Goal: Task Accomplishment & Management: Manage account settings

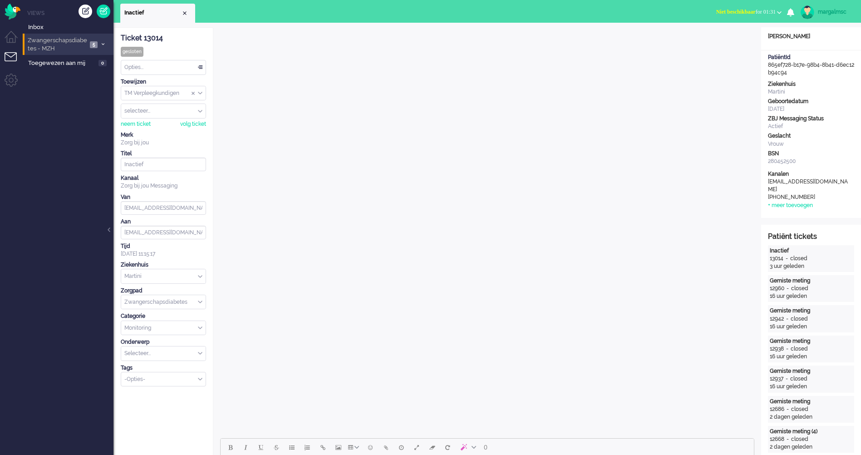
click at [51, 42] on span "Zwangerschapsdiabetes - MZH" at bounding box center [56, 44] width 61 height 17
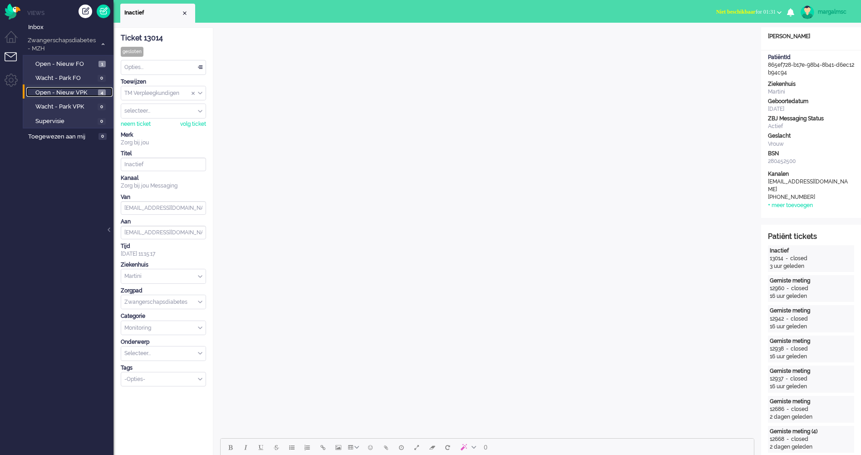
click at [64, 89] on span "Open - Nieuw VPK" at bounding box center [65, 93] width 60 height 9
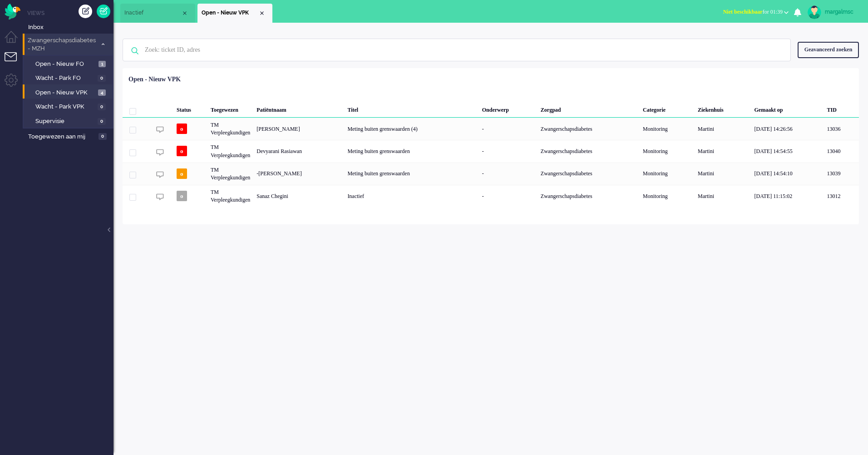
click at [51, 44] on span "Zwangerschapsdiabetes - MZH" at bounding box center [61, 44] width 70 height 17
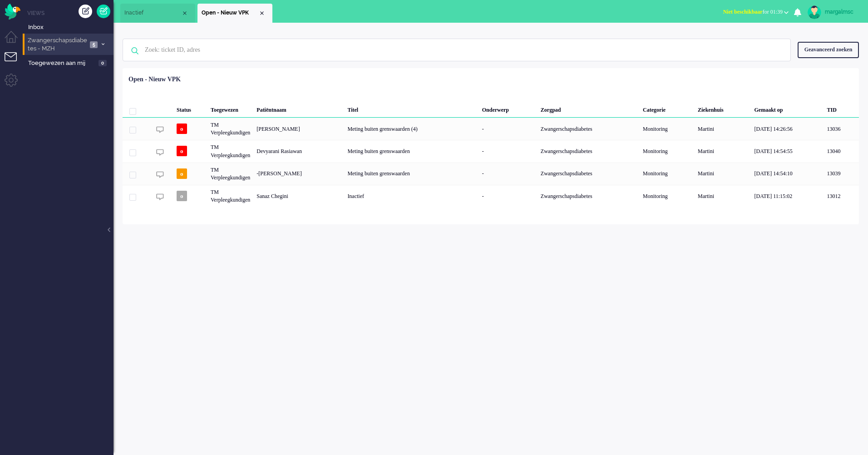
click at [54, 40] on span "Zwangerschapsdiabetes - MZH" at bounding box center [56, 44] width 61 height 17
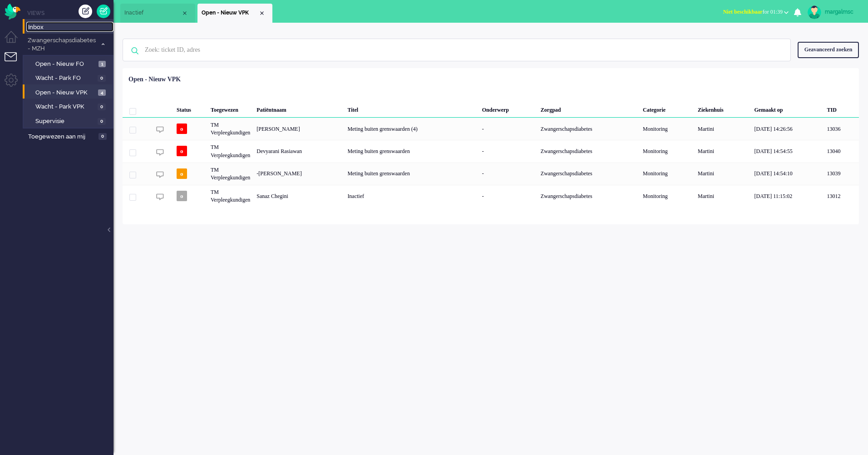
click at [53, 29] on span "Inbox" at bounding box center [70, 27] width 85 height 9
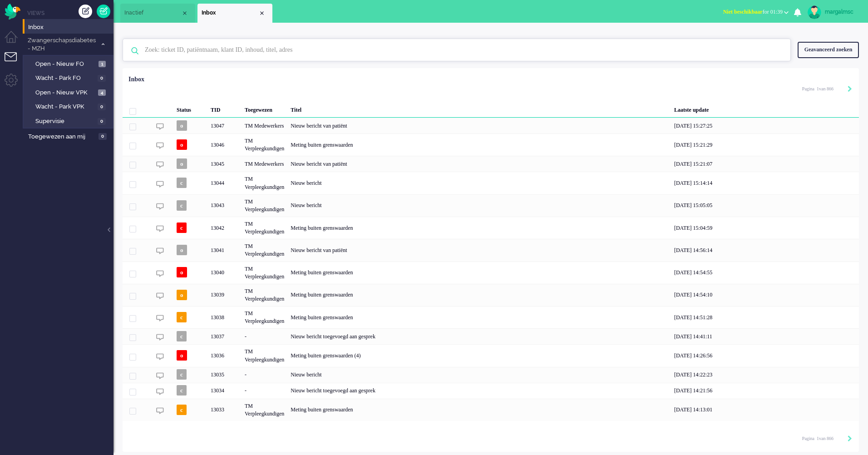
click at [273, 55] on input "text" at bounding box center [458, 50] width 640 height 22
click at [333, 62] on div "Geen zoekresultaten [PERSON_NAME] nog eens Geavanceerd zoeken Geavanceerd zoeke…" at bounding box center [491, 50] width 736 height 36
click at [336, 53] on input "text" at bounding box center [458, 50] width 640 height 22
paste input "13014"
type input "13014"
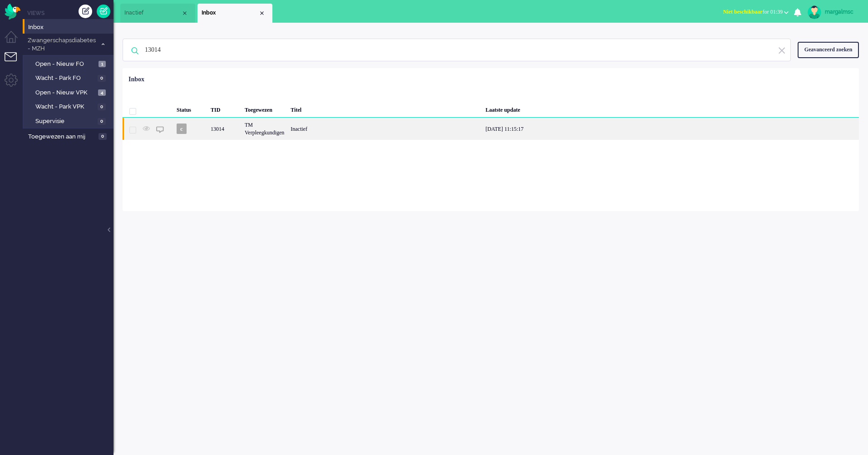
click at [327, 130] on div "Inactief" at bounding box center [384, 129] width 195 height 22
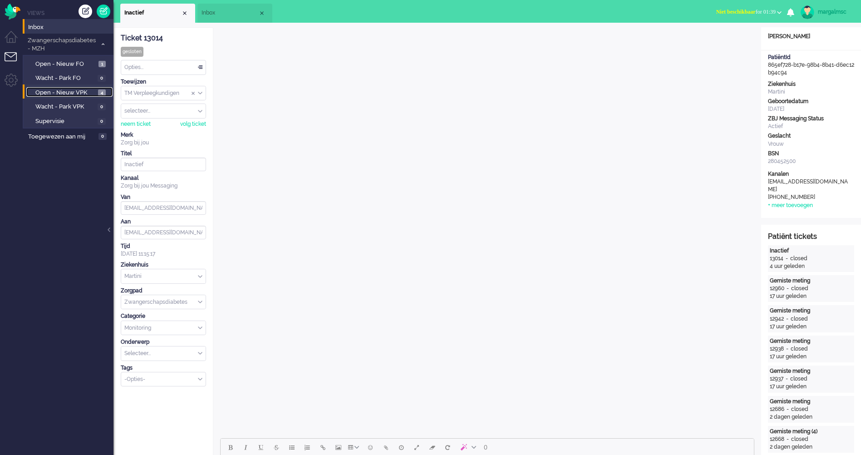
click at [73, 90] on span "Open - Nieuw VPK" at bounding box center [65, 93] width 60 height 9
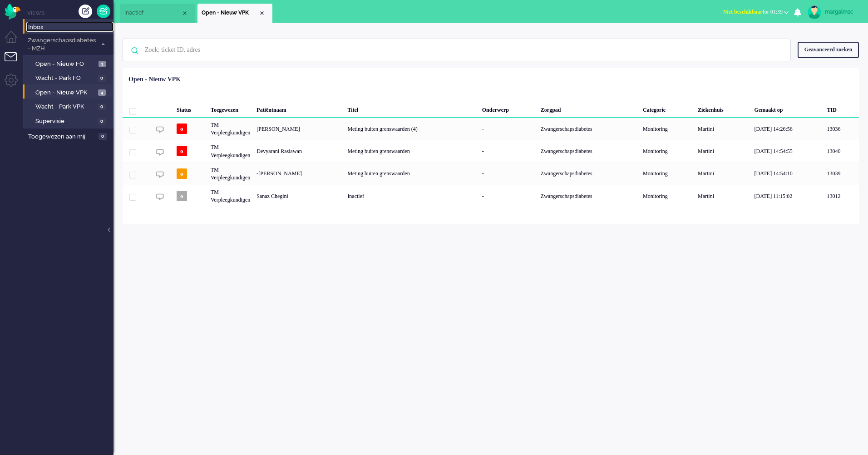
click at [48, 27] on span "Inbox" at bounding box center [70, 27] width 85 height 9
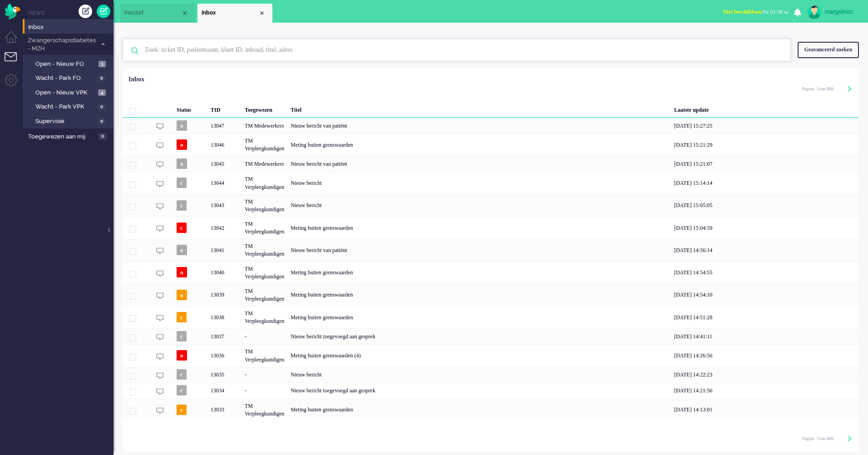
click at [191, 52] on input "text" at bounding box center [458, 50] width 640 height 22
paste input "13014"
type input "13014"
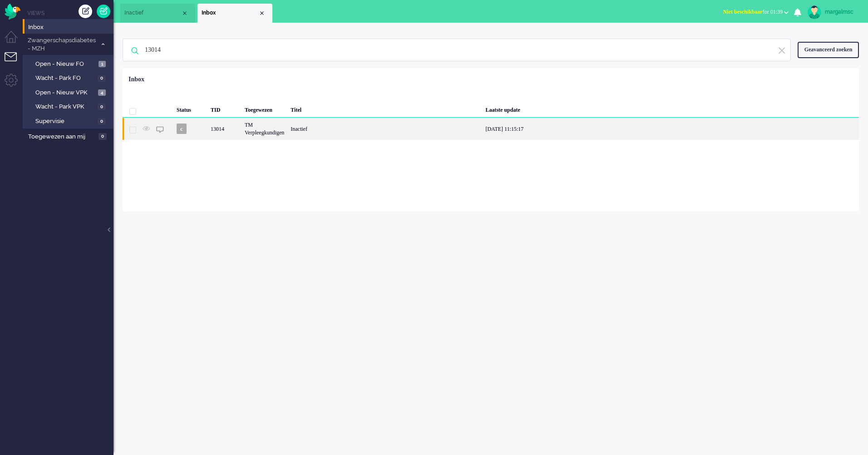
click at [287, 128] on div "TM Verpleegkundigen" at bounding box center [265, 129] width 46 height 22
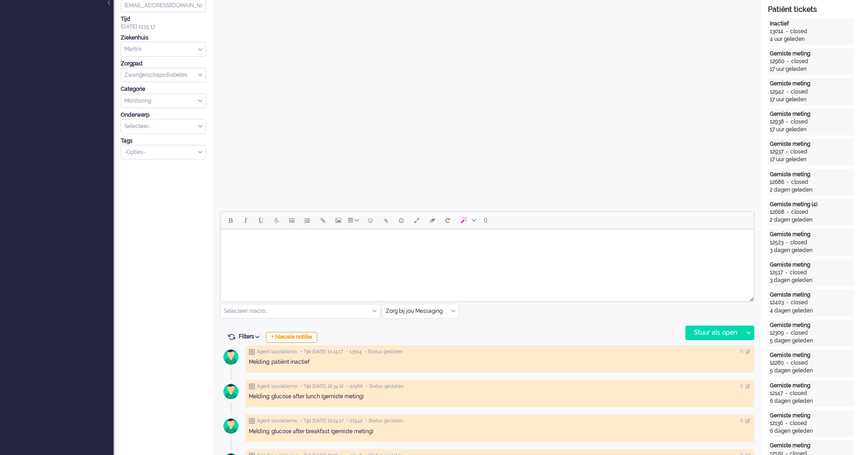
scroll to position [363, 0]
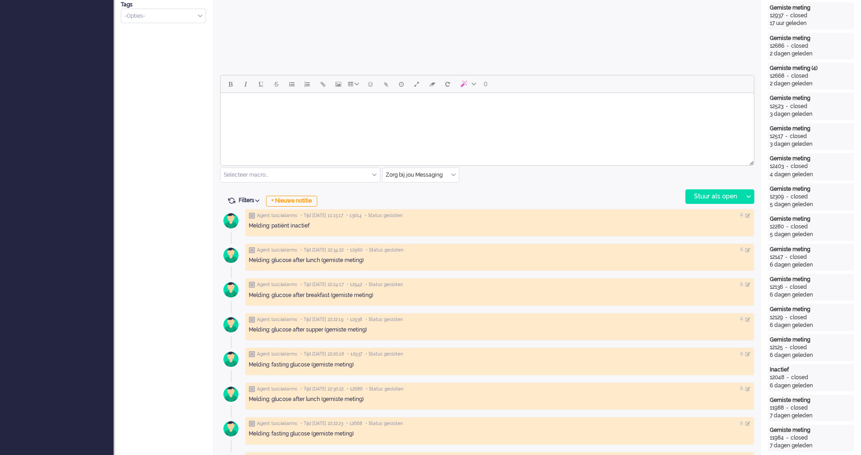
click at [466, 232] on div "Melding: patiënt inactief" at bounding box center [500, 226] width 502 height 14
click at [249, 214] on img at bounding box center [252, 215] width 6 height 6
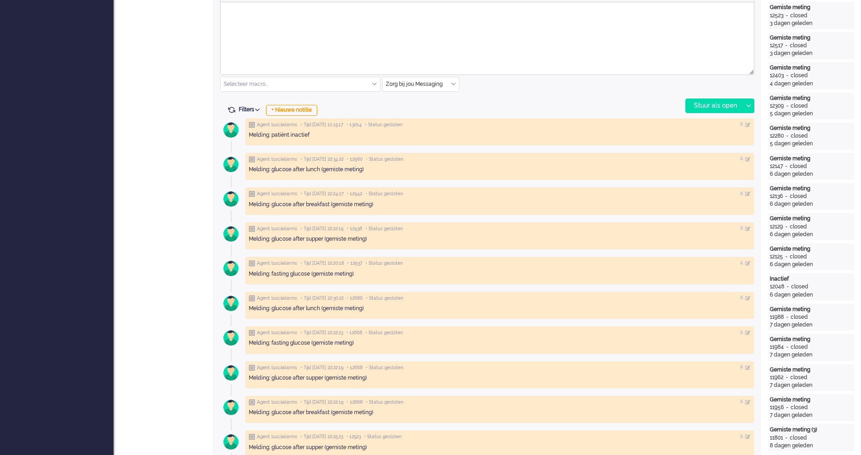
drag, startPoint x: 396, startPoint y: 124, endPoint x: 393, endPoint y: 128, distance: 4.9
click at [395, 124] on span "• Status gesloten" at bounding box center [384, 125] width 38 height 6
click at [376, 140] on div "Melding: patiënt inactief" at bounding box center [500, 135] width 502 height 14
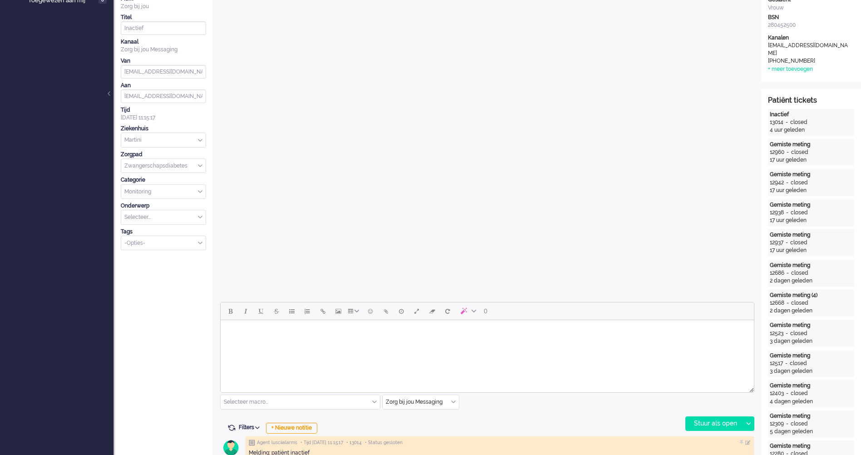
scroll to position [0, 0]
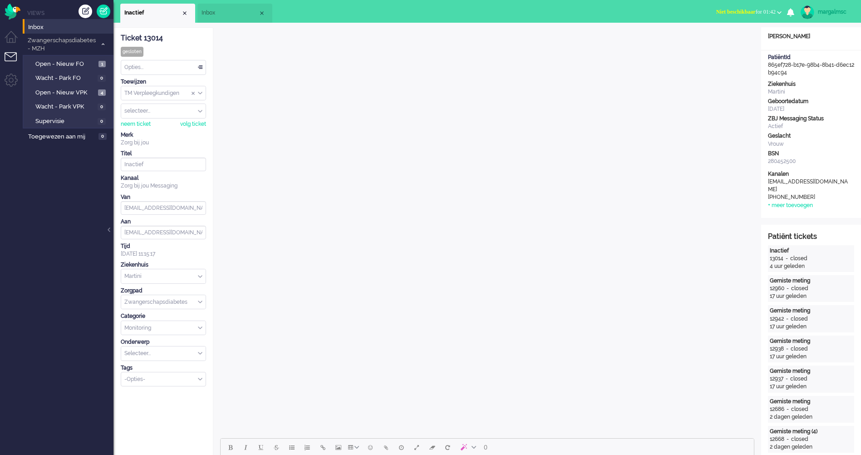
click at [832, 14] on div "margalmsc" at bounding box center [835, 11] width 34 height 9
click at [810, 63] on link "Instellingen" at bounding box center [825, 61] width 63 height 9
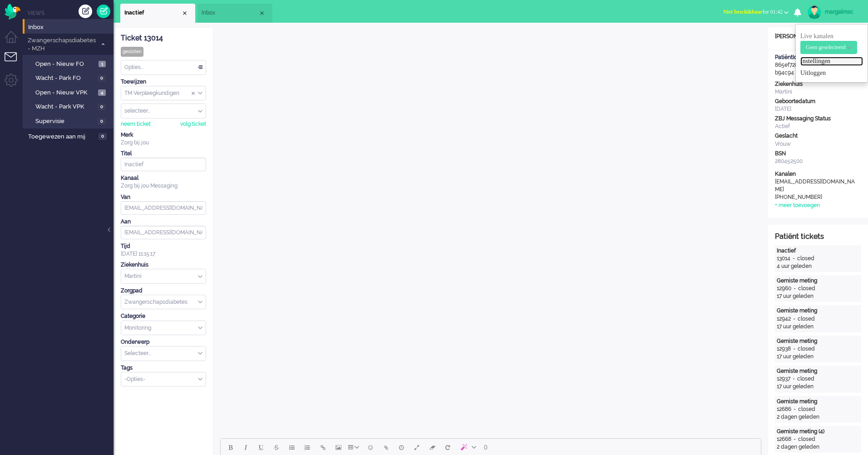
select select
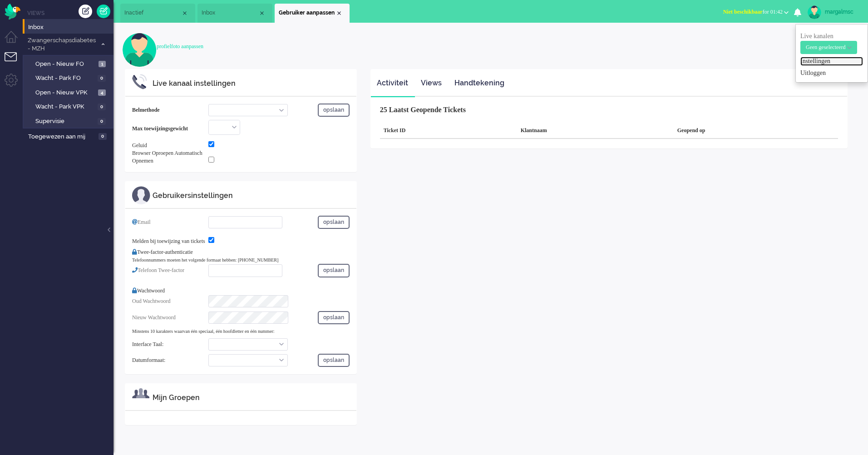
select select "inbound-new"
checkbox input "true"
type input "[EMAIL_ADDRESS][DOMAIN_NAME]"
checkbox input "true"
type input "[PHONE_NUMBER]"
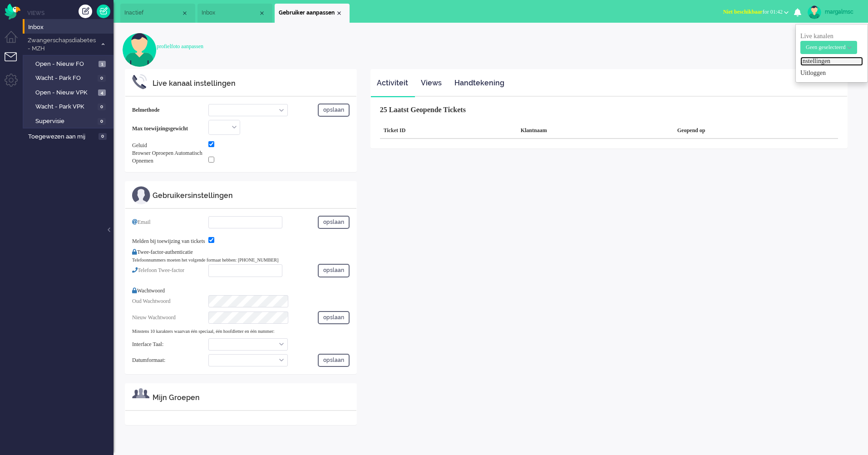
select select "nl"
select select "en_GB"
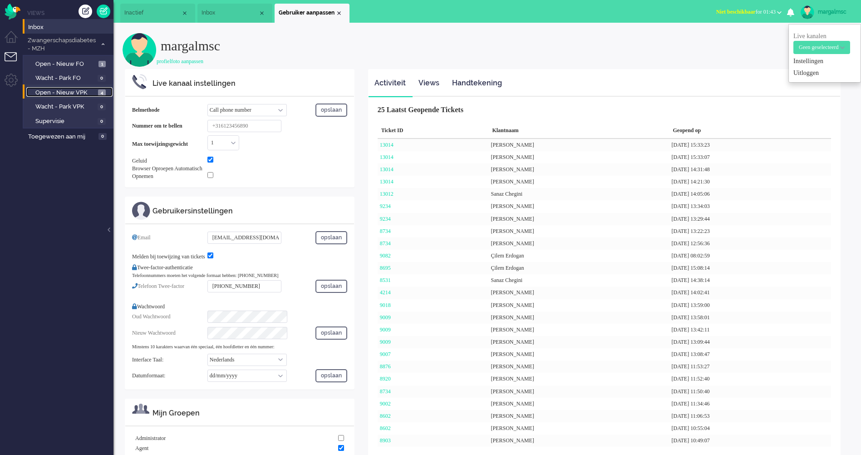
click at [79, 91] on span "Open - Nieuw VPK" at bounding box center [65, 93] width 60 height 9
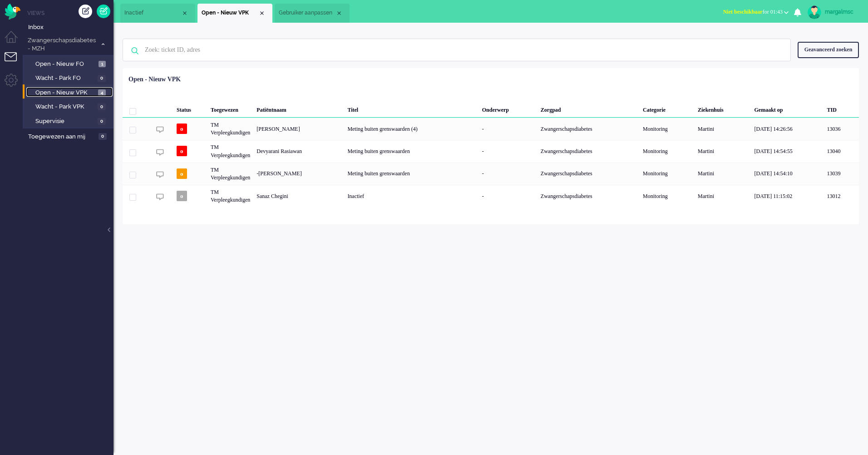
click at [64, 89] on span "Open - Nieuw VPK" at bounding box center [65, 93] width 60 height 9
click at [145, 14] on span "Inactief" at bounding box center [152, 13] width 57 height 8
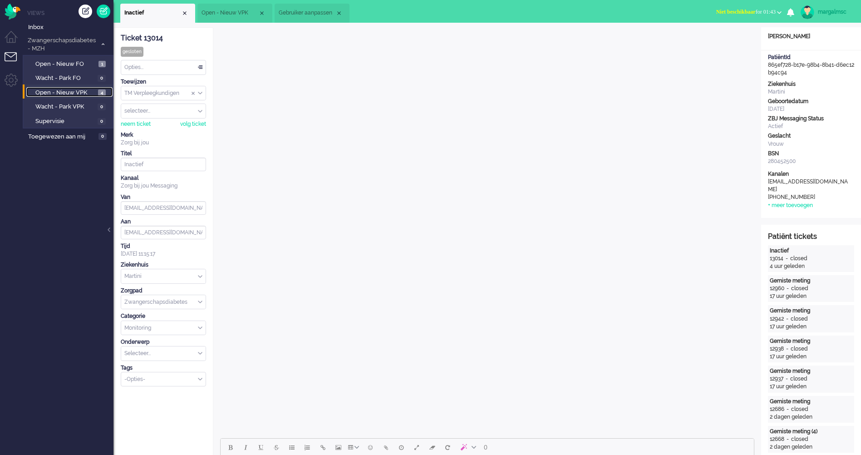
click at [70, 90] on span "Open - Nieuw VPK" at bounding box center [65, 93] width 60 height 9
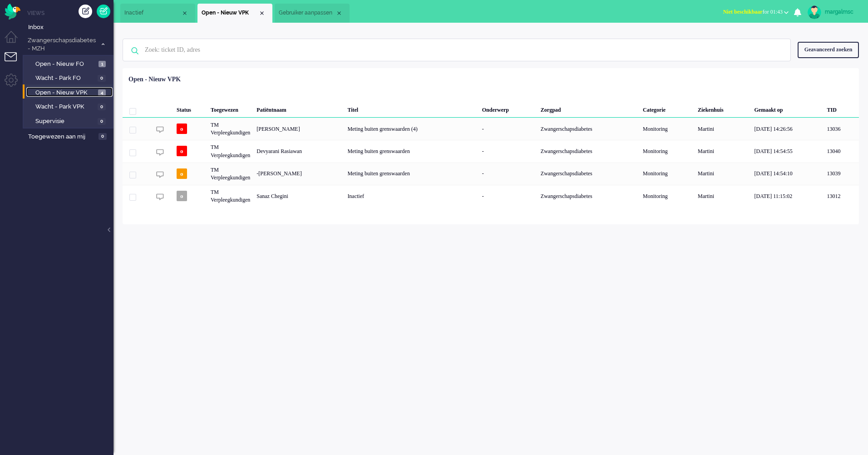
click at [300, 15] on span "Gebruiker aanpassen" at bounding box center [307, 13] width 57 height 8
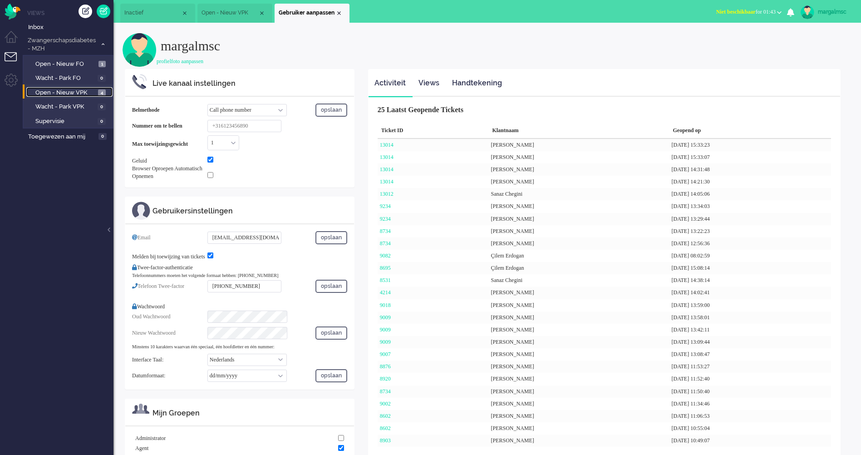
click at [153, 12] on span "Inactief" at bounding box center [152, 13] width 57 height 8
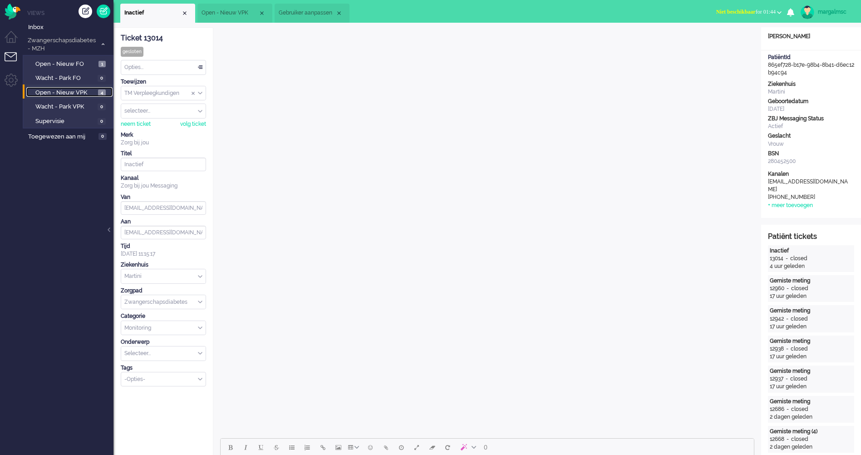
click at [66, 94] on span "Open - Nieuw VPK" at bounding box center [65, 93] width 60 height 9
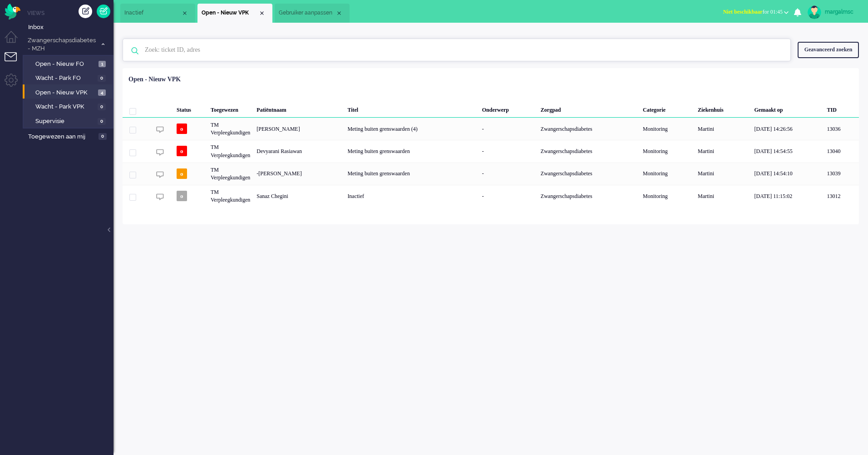
click at [221, 48] on input "text" at bounding box center [458, 50] width 640 height 22
type input "8876"
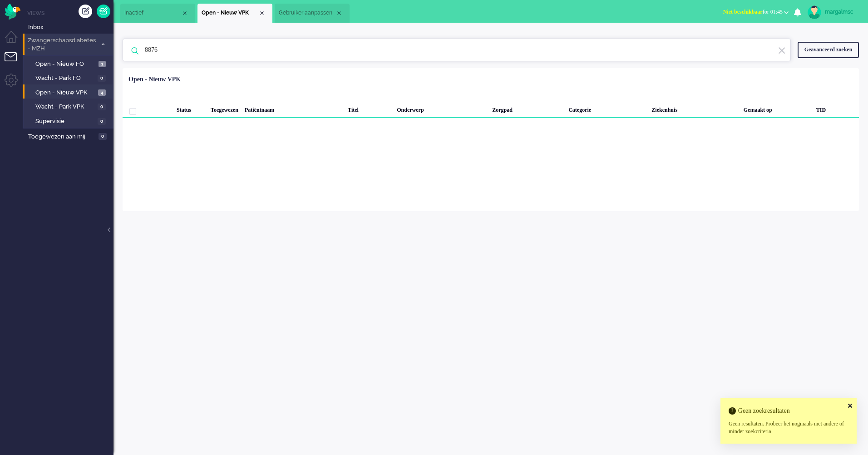
drag, startPoint x: 209, startPoint y: 57, endPoint x: 97, endPoint y: 36, distance: 114.0
click at [90, 47] on div "Thuis Dashboard [GEOGRAPHIC_DATA] Volgen [GEOGRAPHIC_DATA] release_2.1.2 Views …" at bounding box center [434, 227] width 868 height 455
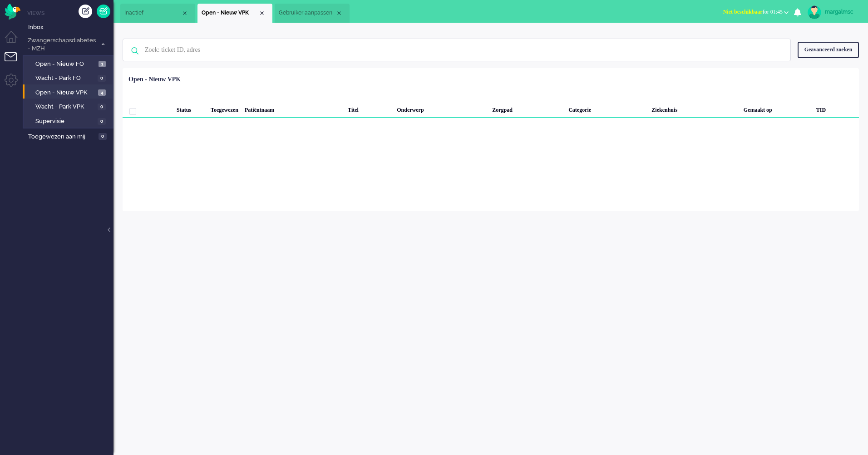
click at [69, 97] on li "Open - Nieuw VPK 4" at bounding box center [68, 91] width 90 height 15
click at [63, 94] on span "Open - Nieuw VPK" at bounding box center [65, 93] width 60 height 9
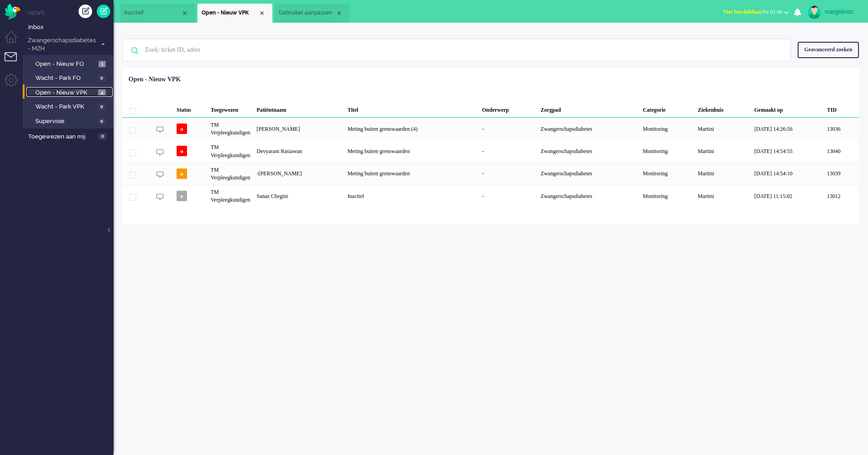
click at [156, 16] on span "Inactief" at bounding box center [152, 13] width 57 height 8
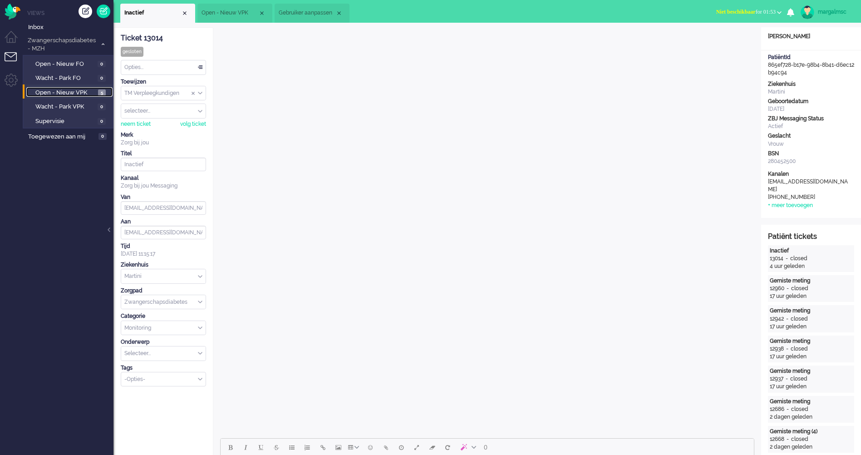
click at [69, 92] on span "Open - Nieuw VPK" at bounding box center [65, 93] width 60 height 9
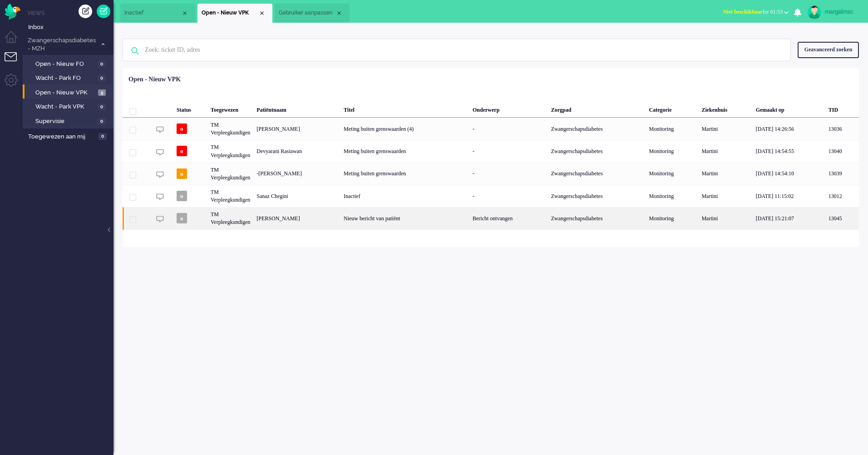
click at [281, 222] on div "[PERSON_NAME]" at bounding box center [296, 218] width 87 height 22
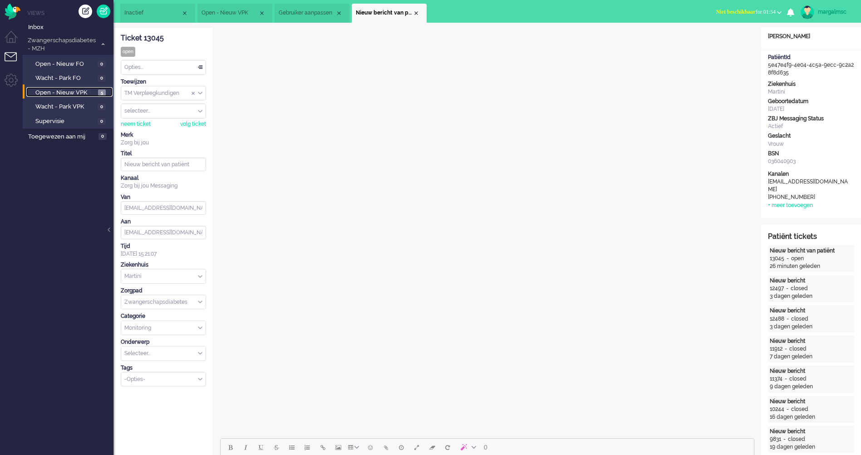
click at [75, 94] on span "Open - Nieuw VPK" at bounding box center [65, 93] width 60 height 9
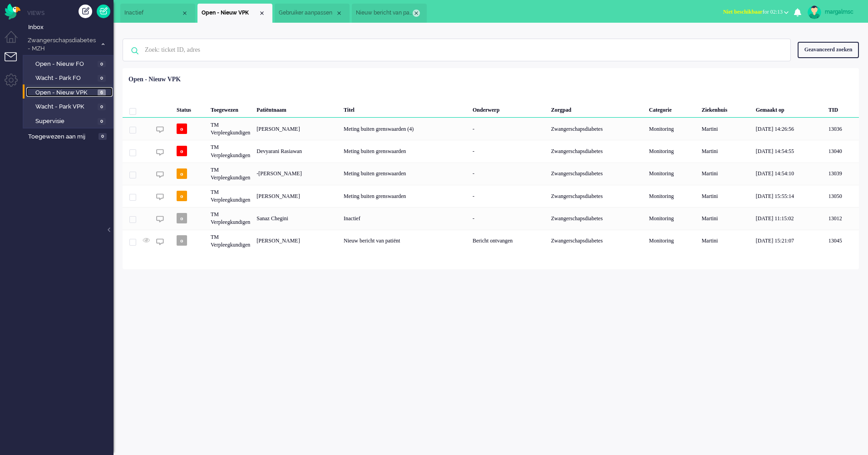
click at [418, 13] on div "Close tab" at bounding box center [416, 13] width 7 height 7
click at [339, 12] on div "Close tab" at bounding box center [339, 13] width 7 height 7
click at [186, 13] on div "Close tab" at bounding box center [184, 13] width 7 height 7
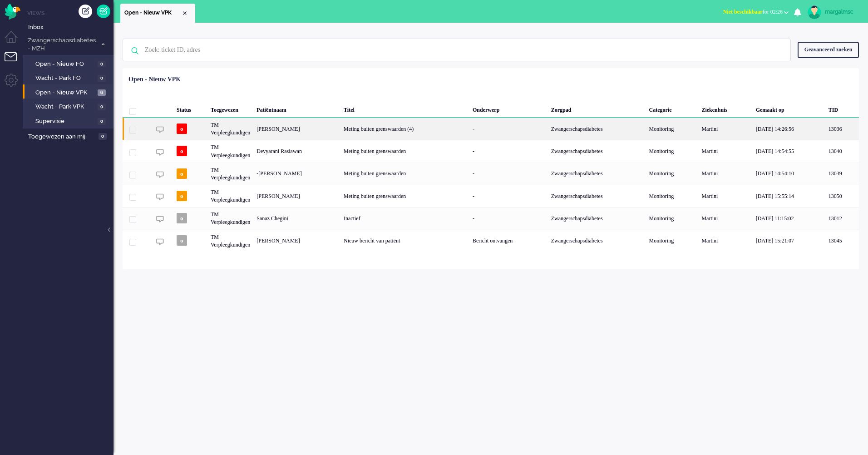
click at [341, 133] on div "[PERSON_NAME]" at bounding box center [296, 129] width 87 height 22
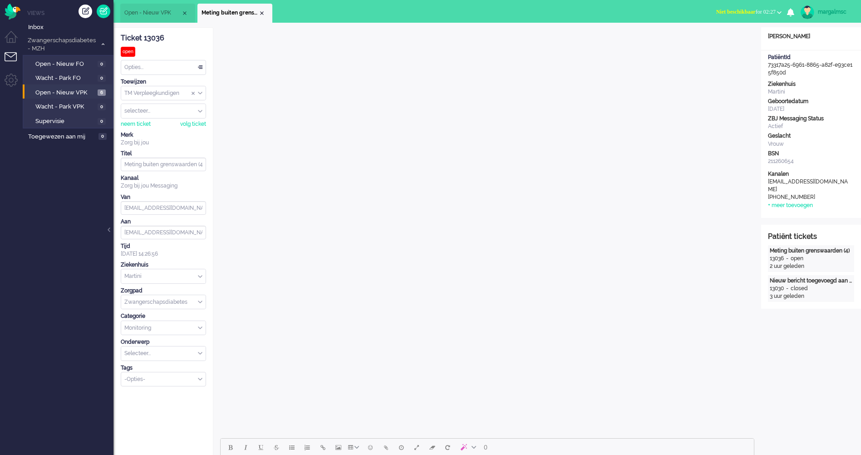
click at [835, 9] on div "margalmsc" at bounding box center [835, 11] width 34 height 9
click at [817, 73] on link "Uitloggen" at bounding box center [825, 73] width 63 height 9
